Goal: Transaction & Acquisition: Subscribe to service/newsletter

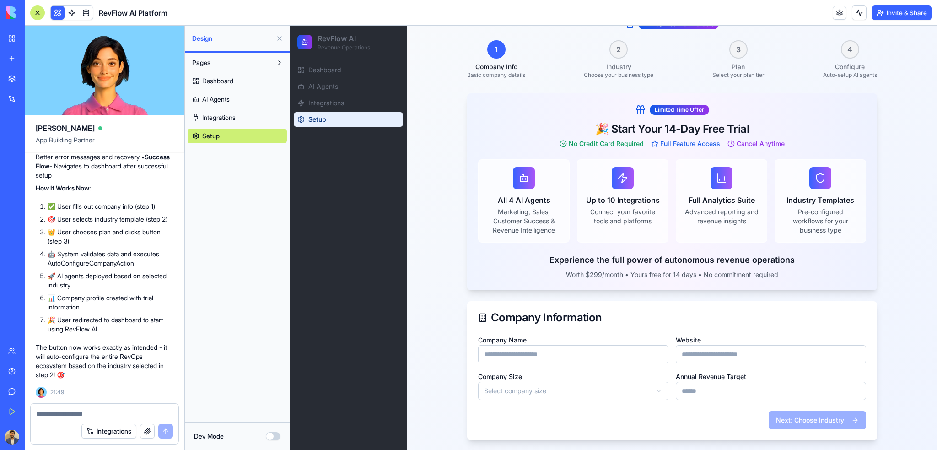
scroll to position [93, 0]
click at [563, 356] on input "Company Name" at bounding box center [573, 353] width 190 height 18
type input "**********"
click at [715, 356] on input "Website" at bounding box center [770, 353] width 190 height 18
type input "**********"
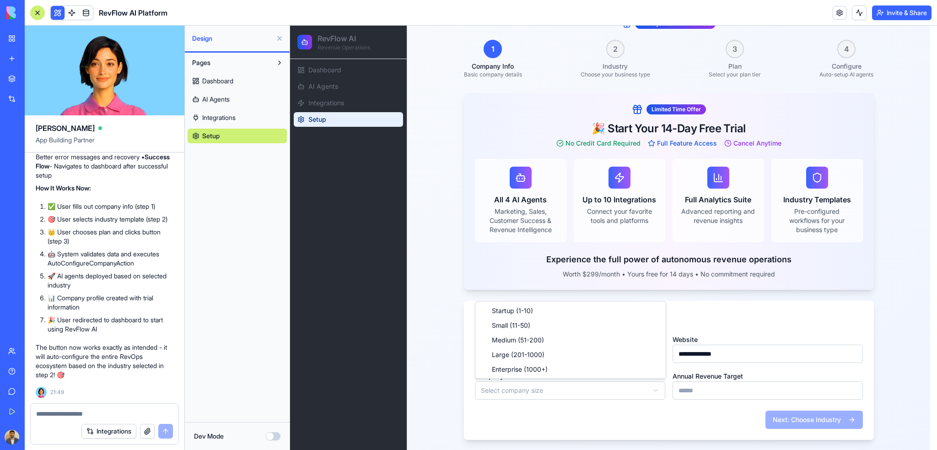
click at [548, 391] on html "**********" at bounding box center [613, 191] width 647 height 518
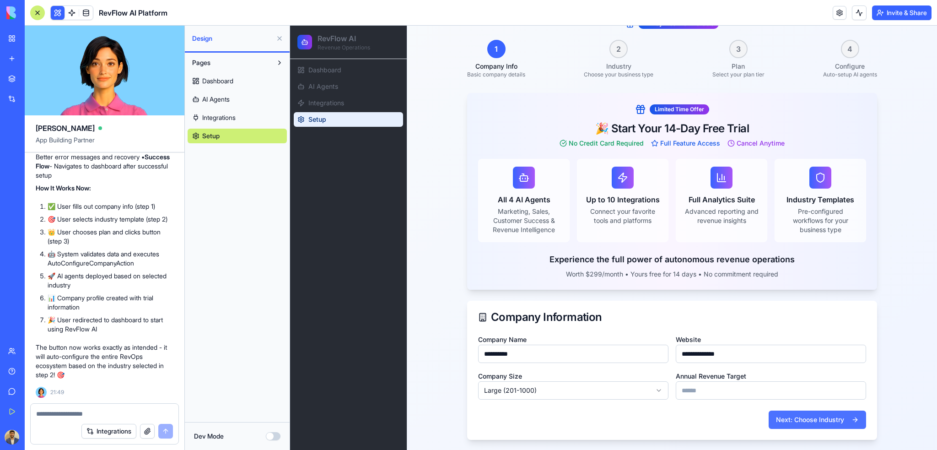
click at [819, 417] on button "Next: Choose Industry" at bounding box center [816, 419] width 97 height 18
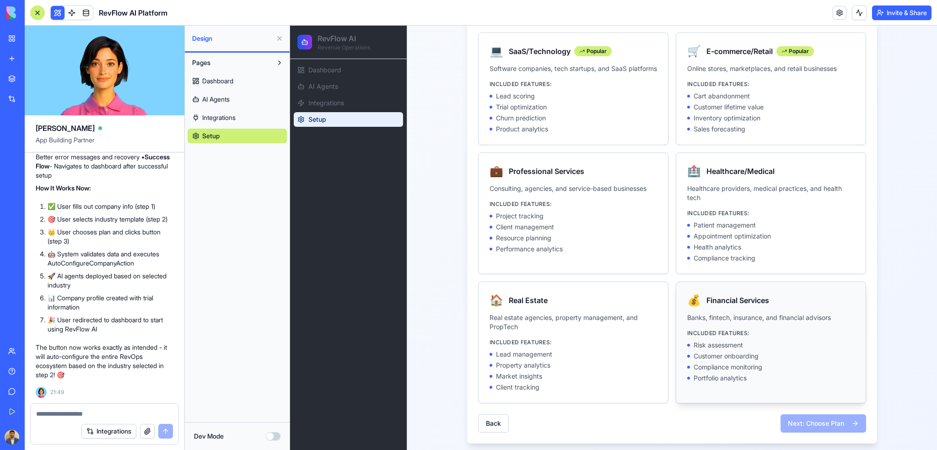
scroll to position [221, 0]
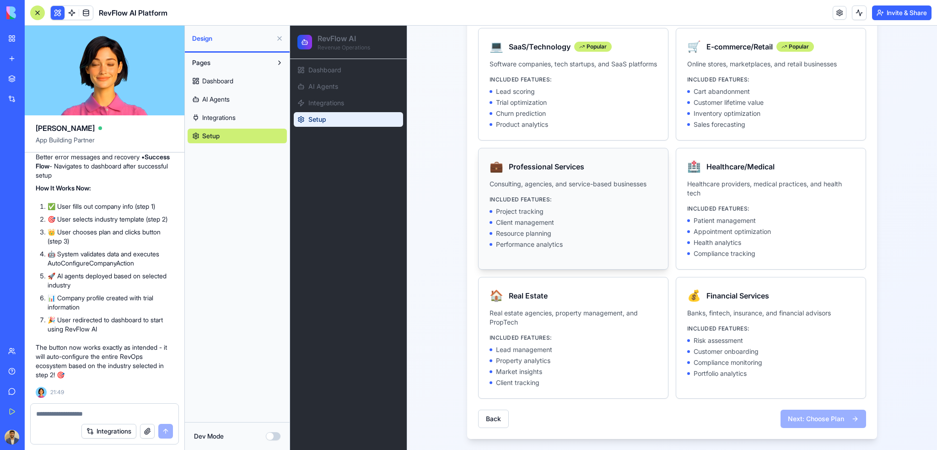
click at [574, 209] on div "Project tracking" at bounding box center [572, 211] width 167 height 9
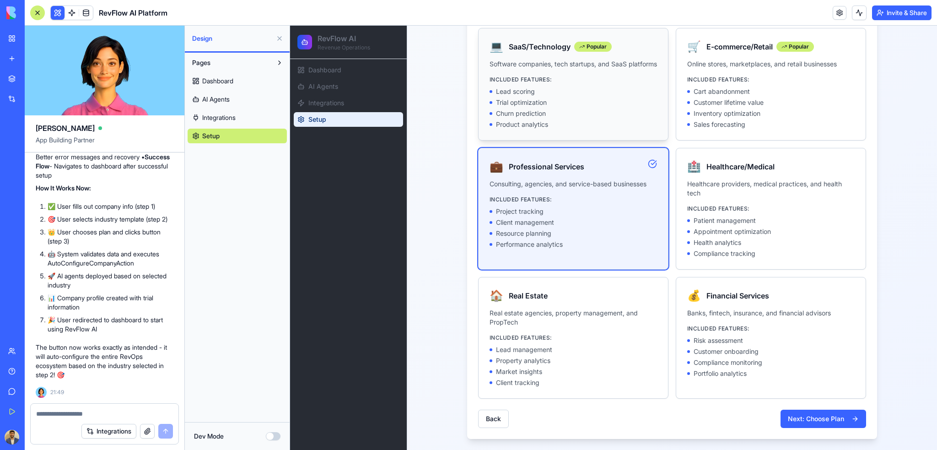
click at [612, 123] on div "Product analytics" at bounding box center [572, 124] width 167 height 9
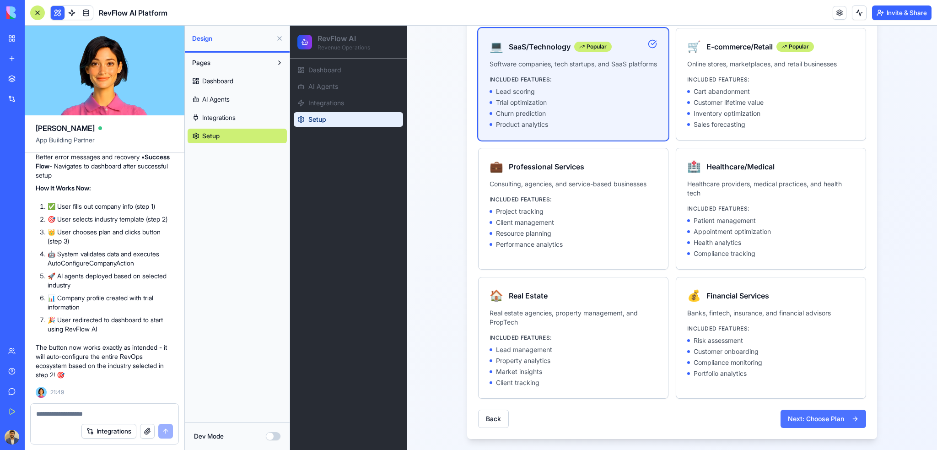
click at [819, 424] on button "Next: Choose Plan" at bounding box center [823, 418] width 86 height 18
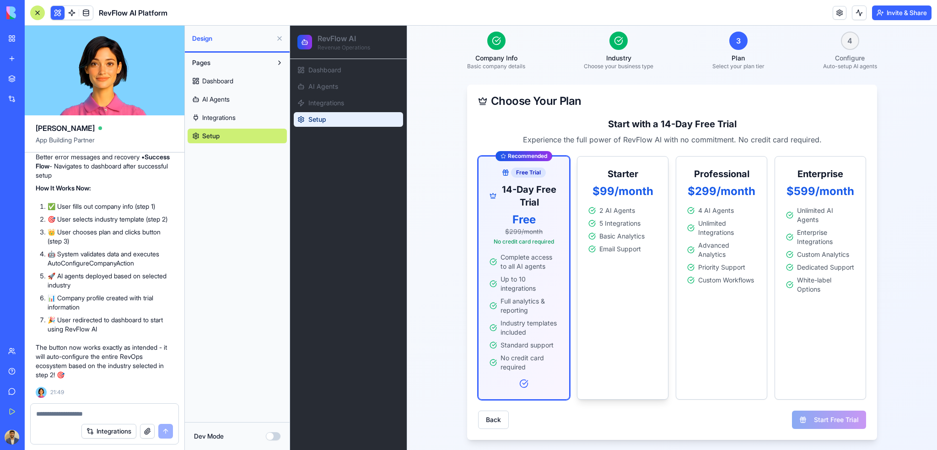
click at [610, 296] on div "Starter $99/month 2 AI Agents 5 Integrations Basic Analytics Email Support" at bounding box center [622, 277] width 91 height 243
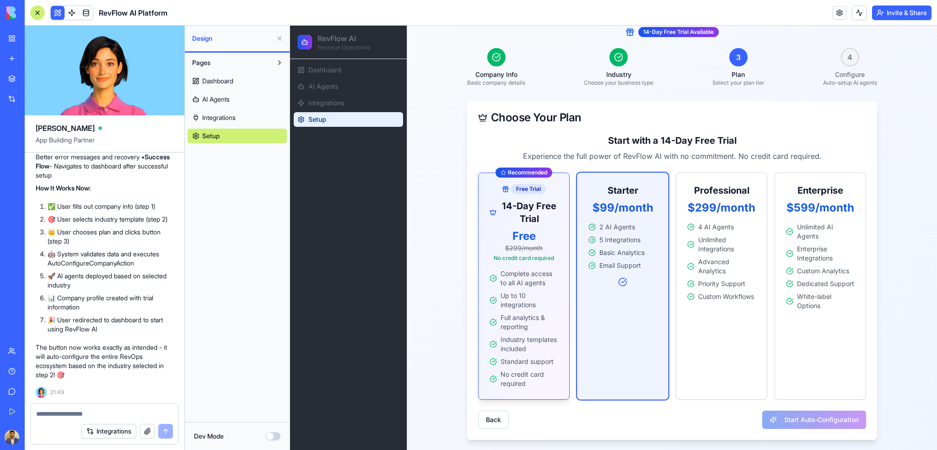
click at [508, 300] on span "Up to 10 integrations" at bounding box center [529, 300] width 58 height 18
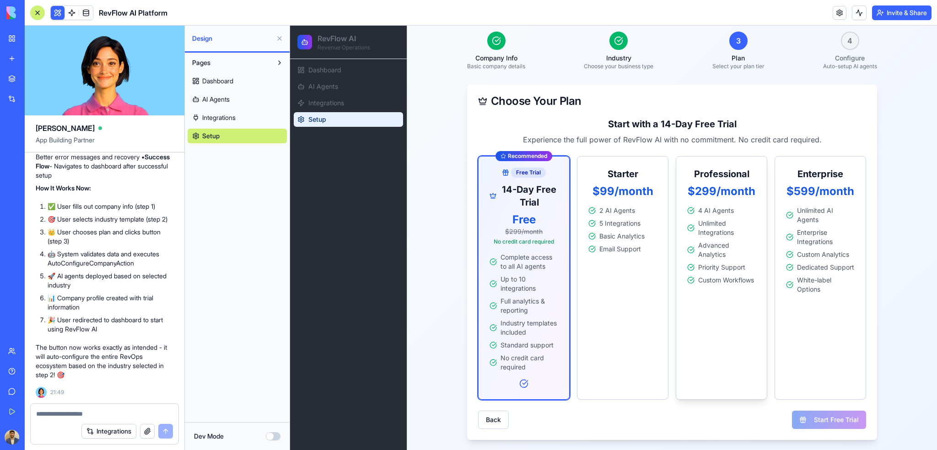
click at [714, 311] on div "Professional $299/month 4 AI Agents Unlimited Integrations Advanced Analytics P…" at bounding box center [720, 277] width 91 height 243
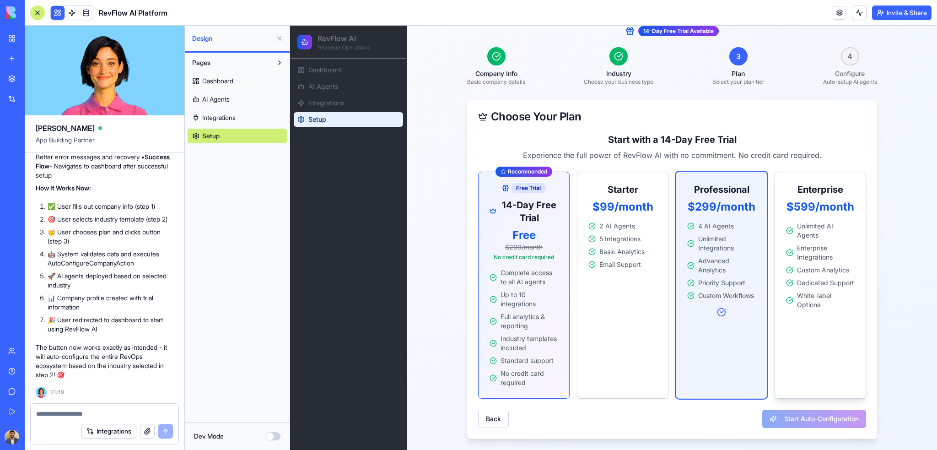
scroll to position [85, 0]
click at [860, 324] on div "Enterprise $599/month Unlimited AI Agents Enterprise Integrations Custom Analyt…" at bounding box center [819, 285] width 91 height 227
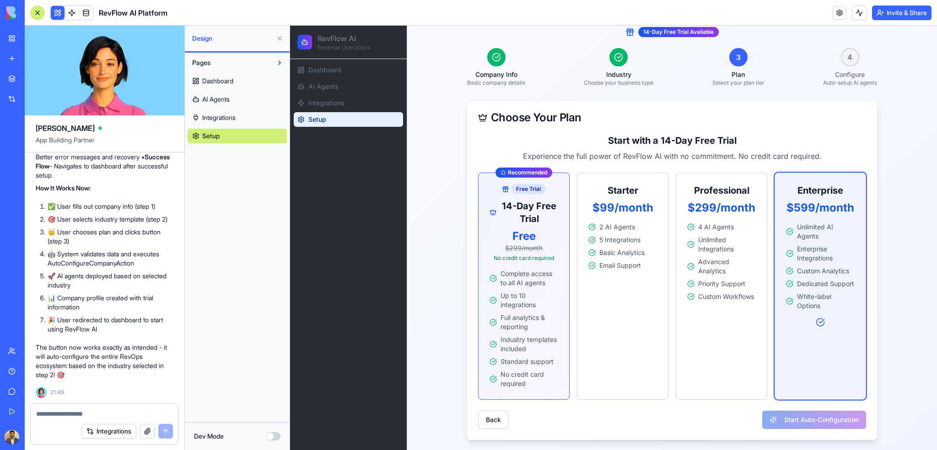
click at [820, 421] on form "Start Auto-Configuration" at bounding box center [814, 419] width 104 height 18
click at [509, 300] on span "Up to 10 integrations" at bounding box center [529, 300] width 58 height 18
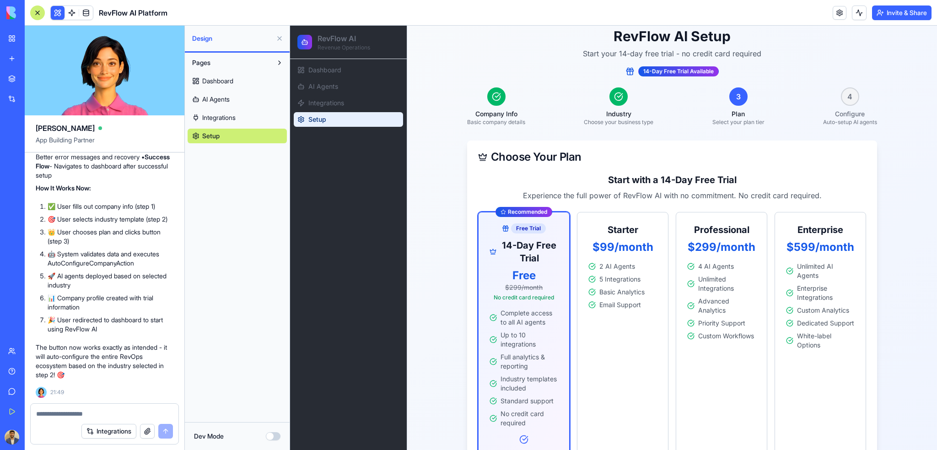
scroll to position [0, 0]
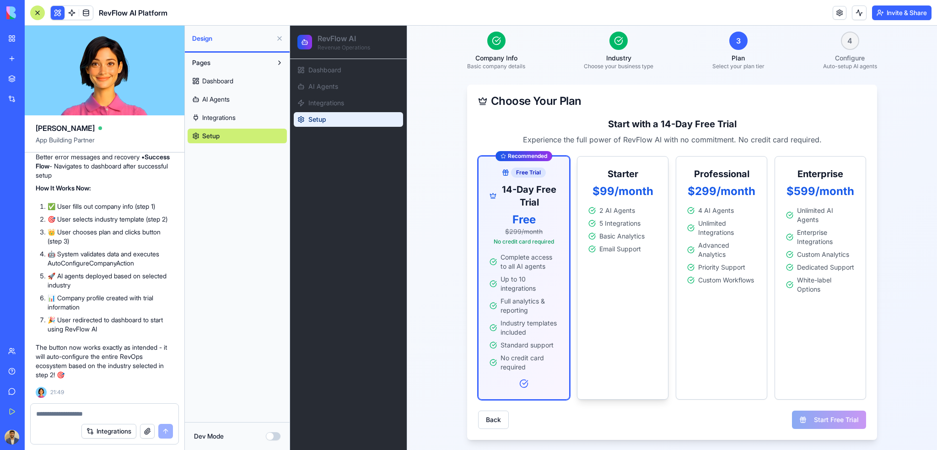
click at [615, 359] on div "Starter $99/month 2 AI Agents 5 Integrations Basic Analytics Email Support" at bounding box center [622, 277] width 91 height 243
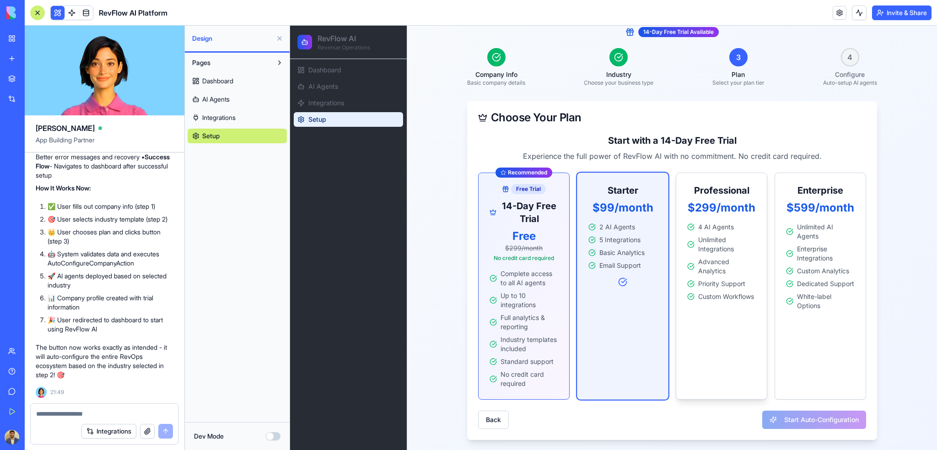
click at [723, 354] on div "Professional $299/month 4 AI Agents Unlimited Integrations Advanced Analytics P…" at bounding box center [720, 285] width 91 height 227
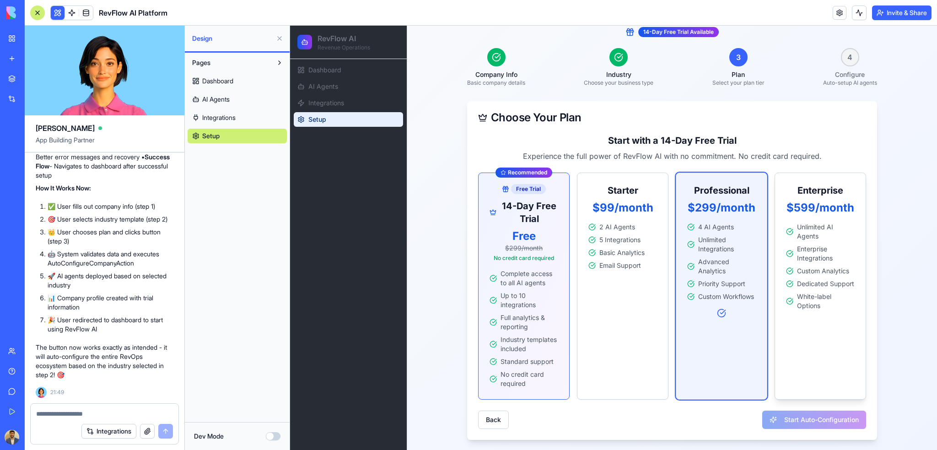
click at [795, 358] on div "Enterprise $599/month Unlimited AI Agents Enterprise Integrations Custom Analyt…" at bounding box center [819, 285] width 91 height 227
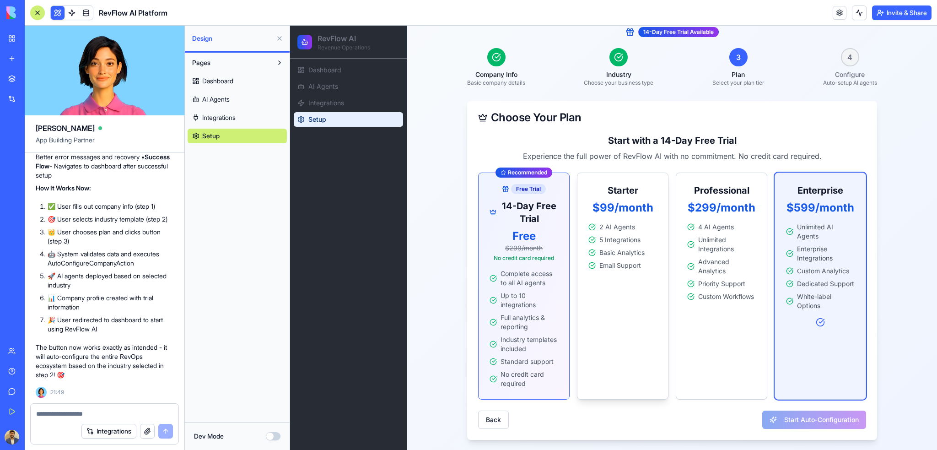
click at [630, 347] on div "Starter $99/month 2 AI Agents 5 Integrations Basic Analytics Email Support" at bounding box center [622, 285] width 91 height 227
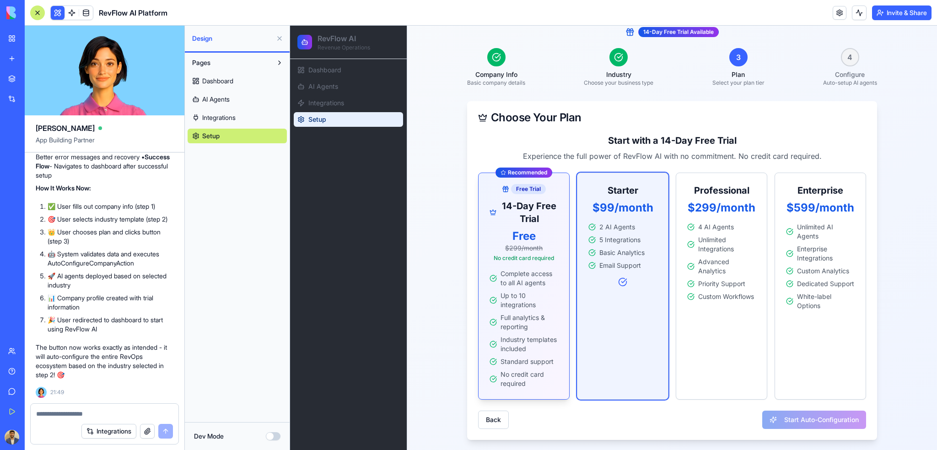
click at [500, 338] on span "Industry templates included" at bounding box center [529, 344] width 58 height 18
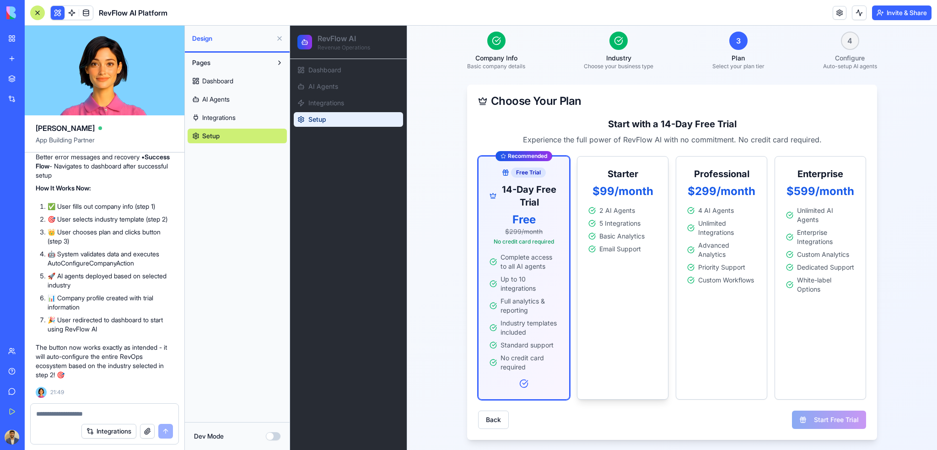
scroll to position [0, 0]
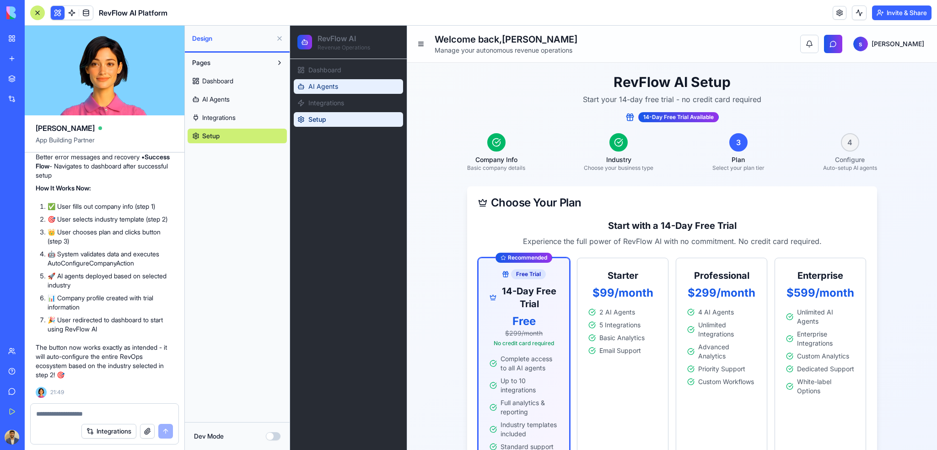
click at [338, 87] on link "AI Agents" at bounding box center [348, 86] width 109 height 15
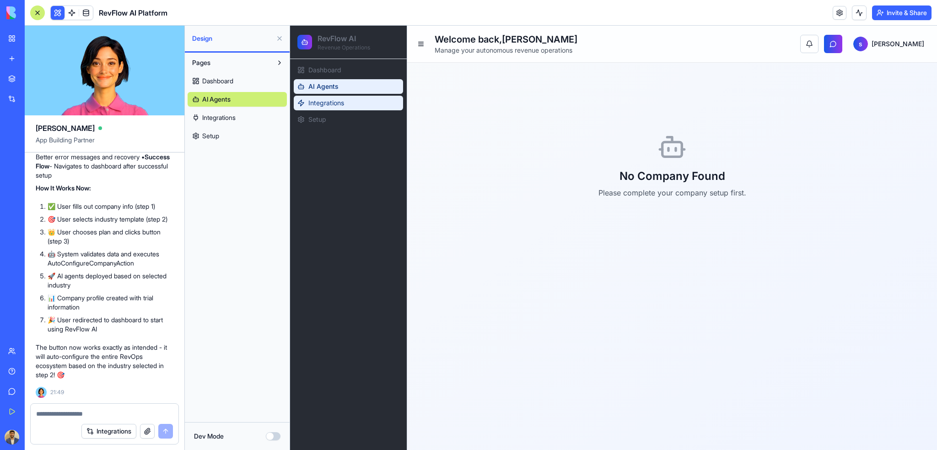
click at [339, 102] on span "Integrations" at bounding box center [326, 102] width 36 height 9
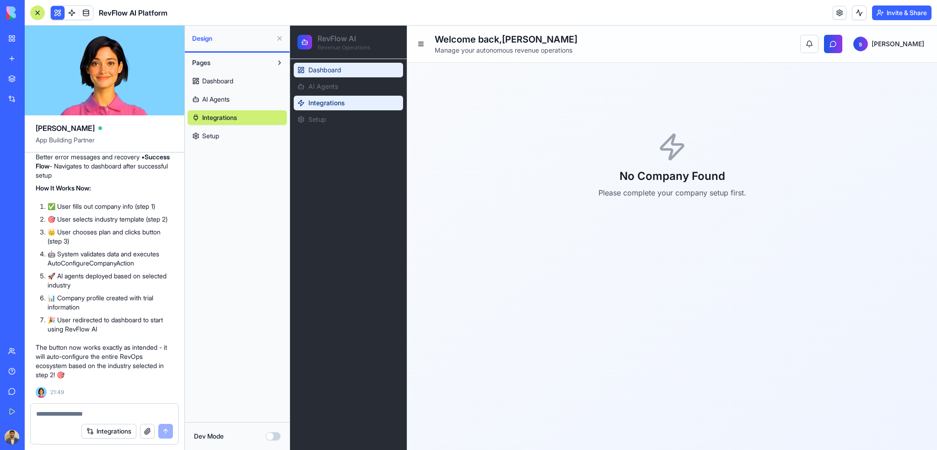
click at [347, 70] on link "Dashboard" at bounding box center [348, 70] width 109 height 15
